Goal: Information Seeking & Learning: Learn about a topic

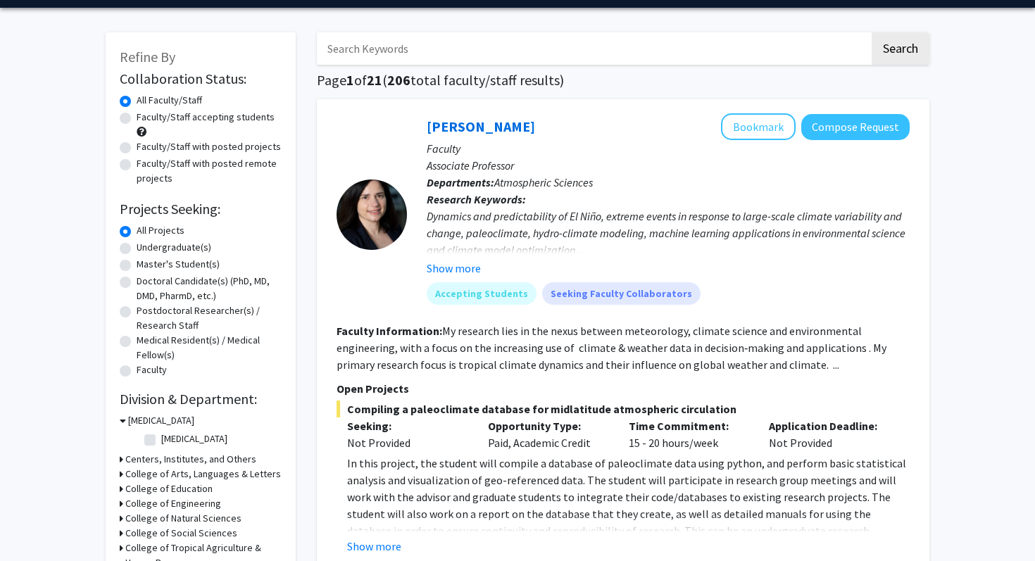
scroll to position [44, 0]
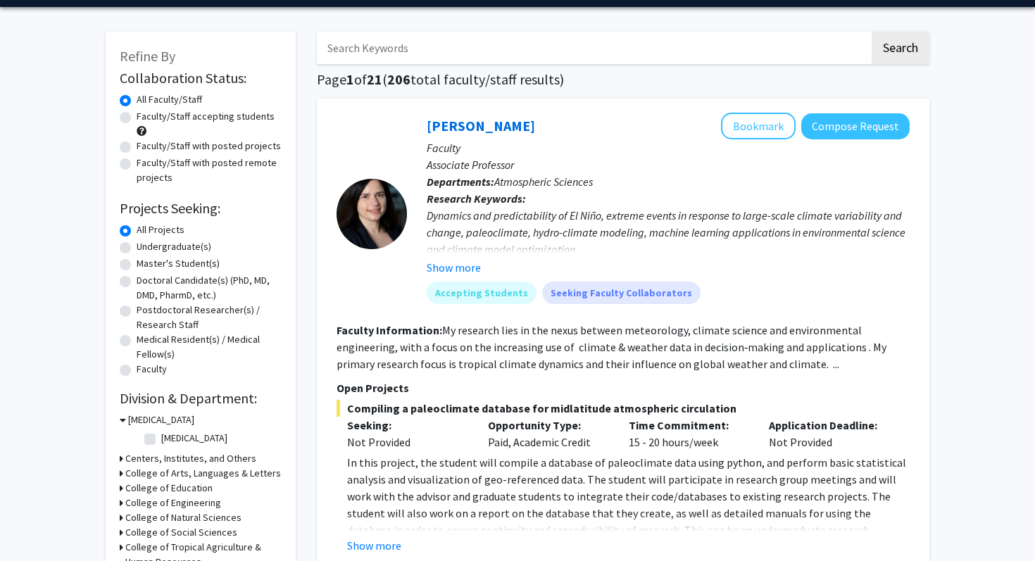
click at [187, 239] on label "Undergraduate(s)" at bounding box center [174, 246] width 75 height 15
click at [146, 239] on input "Undergraduate(s)" at bounding box center [141, 243] width 9 height 9
radio input "true"
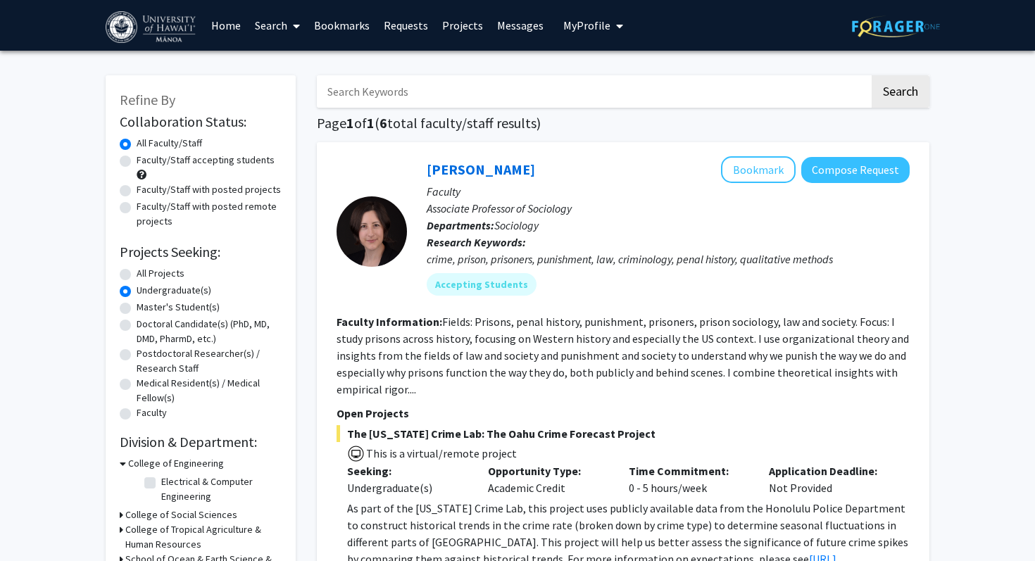
click at [137, 283] on label "Undergraduate(s)" at bounding box center [174, 290] width 75 height 15
click at [137, 283] on input "Undergraduate(s)" at bounding box center [141, 287] width 9 height 9
click at [137, 266] on label "All Projects" at bounding box center [161, 273] width 48 height 15
click at [137, 266] on input "All Projects" at bounding box center [141, 270] width 9 height 9
radio input "true"
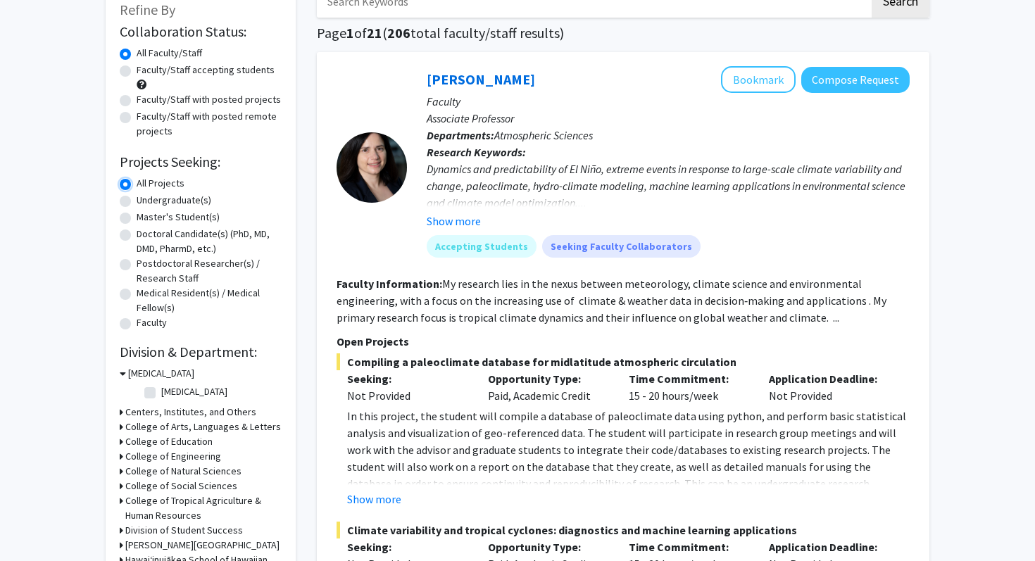
scroll to position [92, 0]
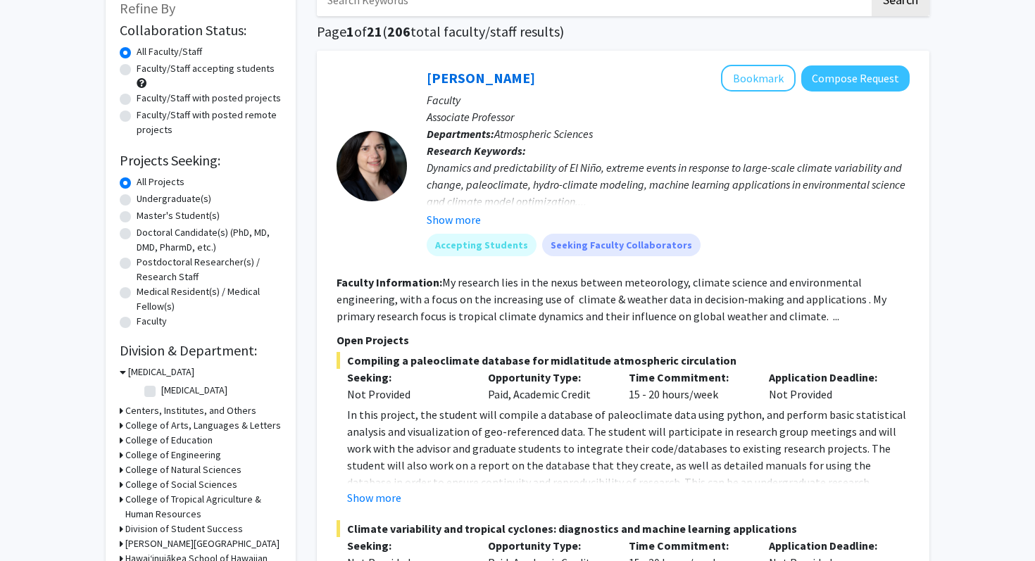
click at [161, 383] on label "[MEDICAL_DATA]" at bounding box center [194, 390] width 66 height 15
click at [161, 383] on input "[MEDICAL_DATA]" at bounding box center [165, 387] width 9 height 9
checkbox input "true"
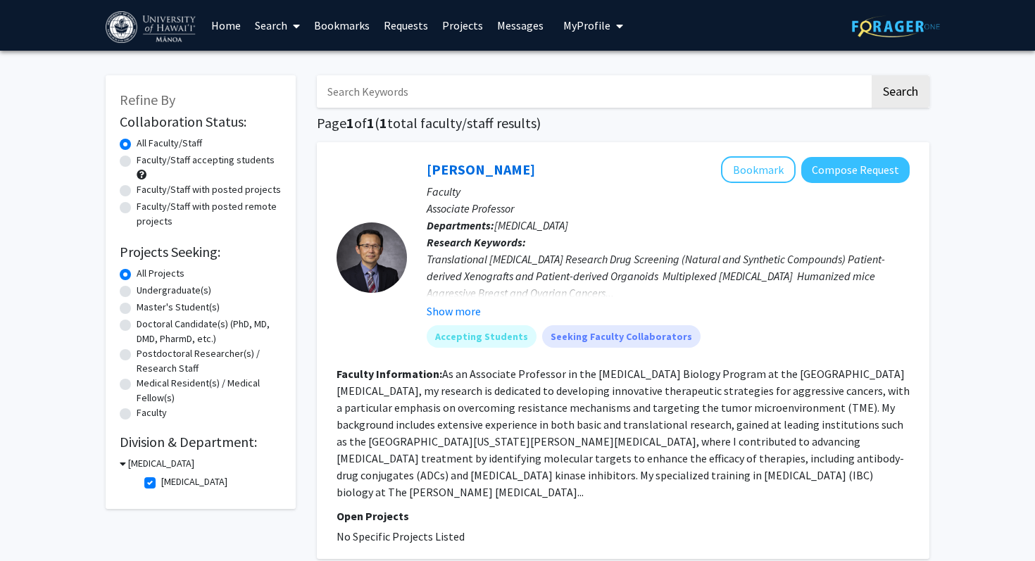
click at [154, 475] on fg-checkbox "[MEDICAL_DATA][GEOGRAPHIC_DATA][MEDICAL_DATA]" at bounding box center [211, 483] width 134 height 17
click at [161, 475] on label "[MEDICAL_DATA]" at bounding box center [194, 482] width 66 height 15
click at [161, 475] on input "[MEDICAL_DATA]" at bounding box center [165, 479] width 9 height 9
checkbox input "false"
